Goal: Information Seeking & Learning: Learn about a topic

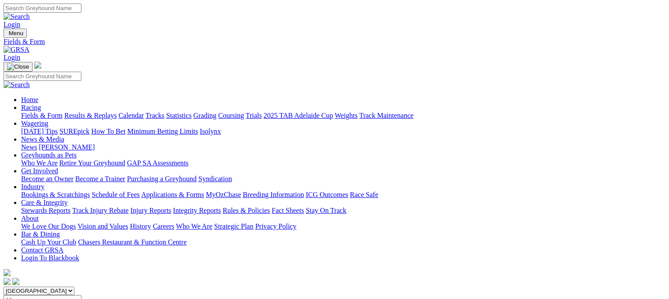
click at [32, 112] on link "Fields & Form" at bounding box center [41, 115] width 41 height 7
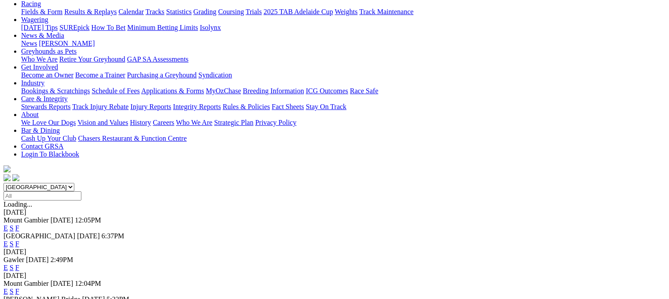
scroll to position [113, 0]
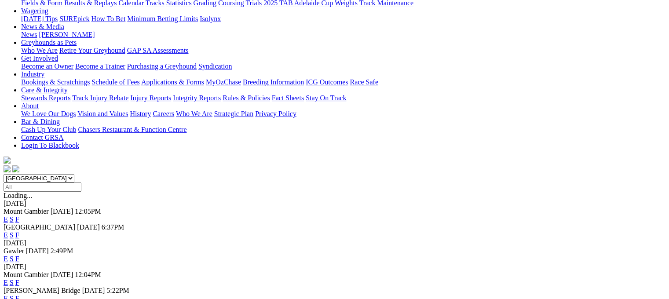
click at [19, 279] on link "F" at bounding box center [17, 282] width 4 height 7
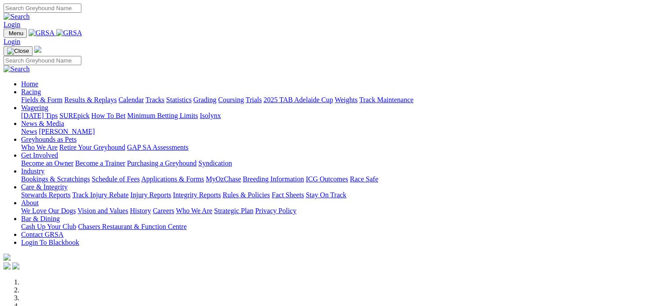
click at [82, 37] on img at bounding box center [69, 33] width 26 height 8
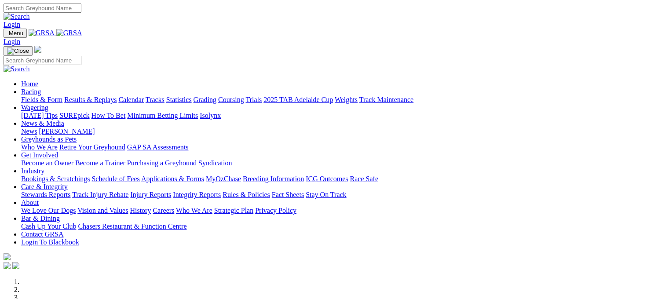
click at [27, 96] on link "Fields & Form" at bounding box center [41, 99] width 41 height 7
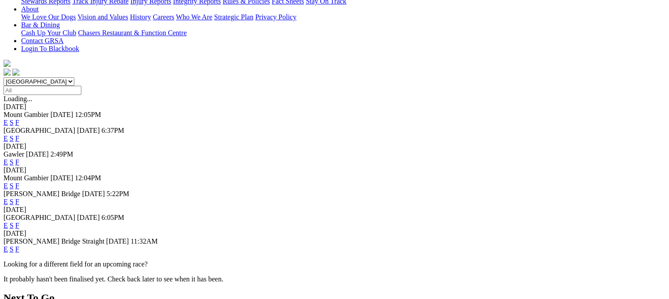
scroll to position [211, 0]
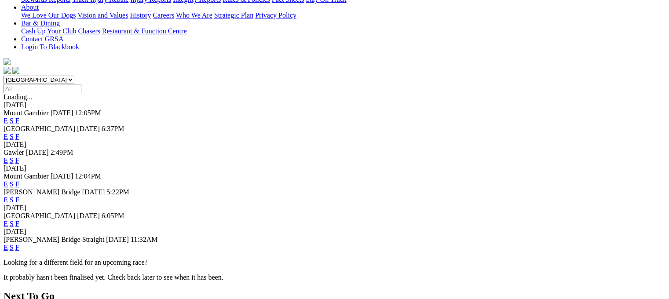
click at [19, 196] on link "F" at bounding box center [17, 199] width 4 height 7
